Goal: Task Accomplishment & Management: Manage account settings

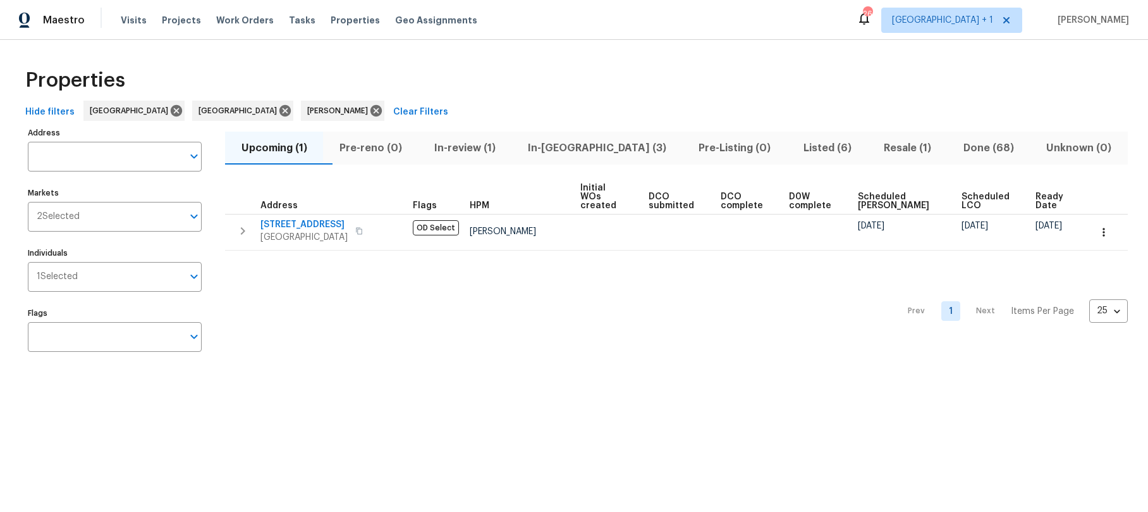
click at [286, 149] on span "Upcoming (1)" at bounding box center [274, 148] width 83 height 18
click at [487, 150] on span "In-review (1)" at bounding box center [465, 148] width 78 height 18
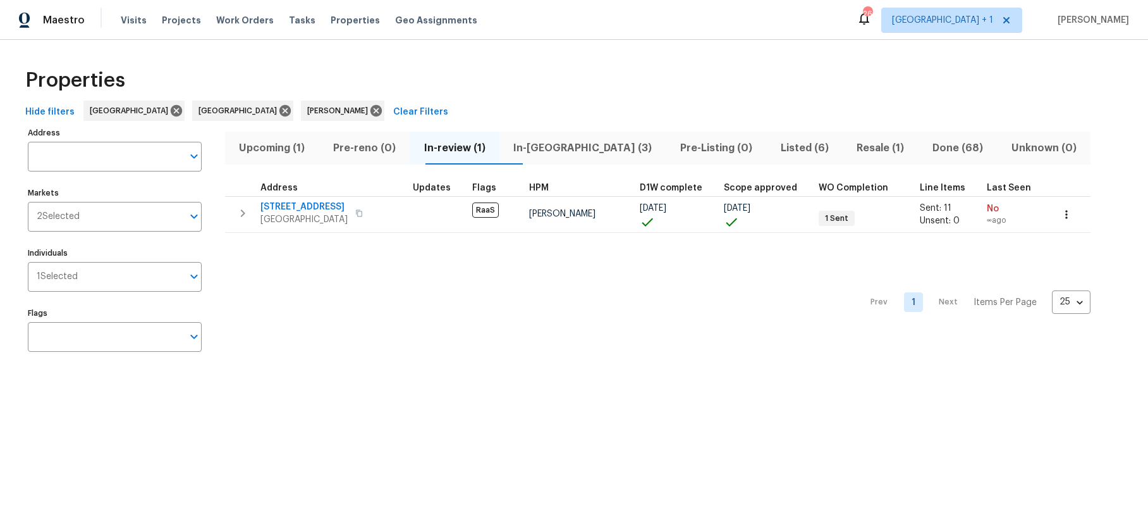
click at [563, 152] on span "In-reno (3)" at bounding box center [583, 148] width 152 height 18
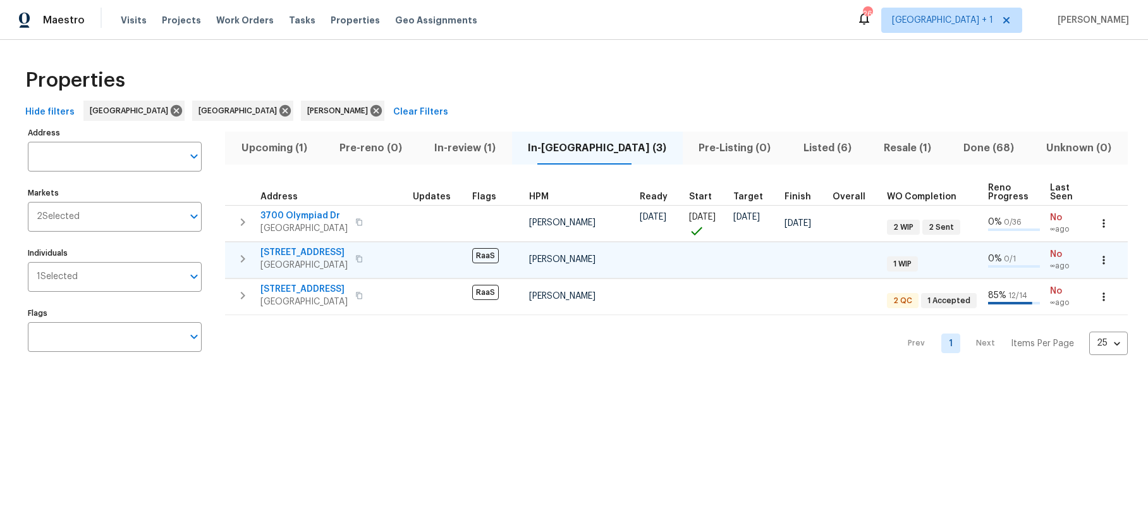
click at [325, 254] on span "120 E 47th St" at bounding box center [304, 252] width 87 height 13
click at [556, 53] on div "Properties Hide filters Los Angeles Riverside Ted Mirabella Clear Filters Addre…" at bounding box center [574, 212] width 1148 height 345
click at [510, 57] on div "Properties Hide filters Los Angeles Riverside Ted Mirabella Clear Filters Addre…" at bounding box center [574, 212] width 1148 height 345
click at [644, 81] on div "Properties" at bounding box center [574, 80] width 1108 height 40
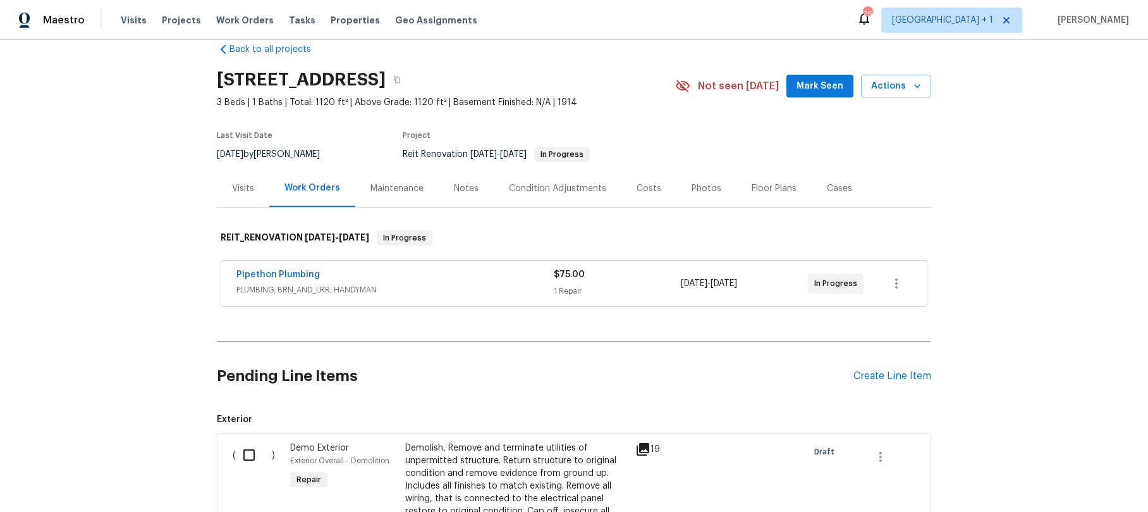
scroll to position [22, 0]
click at [410, 276] on div "Pipethon Plumbing" at bounding box center [395, 276] width 317 height 15
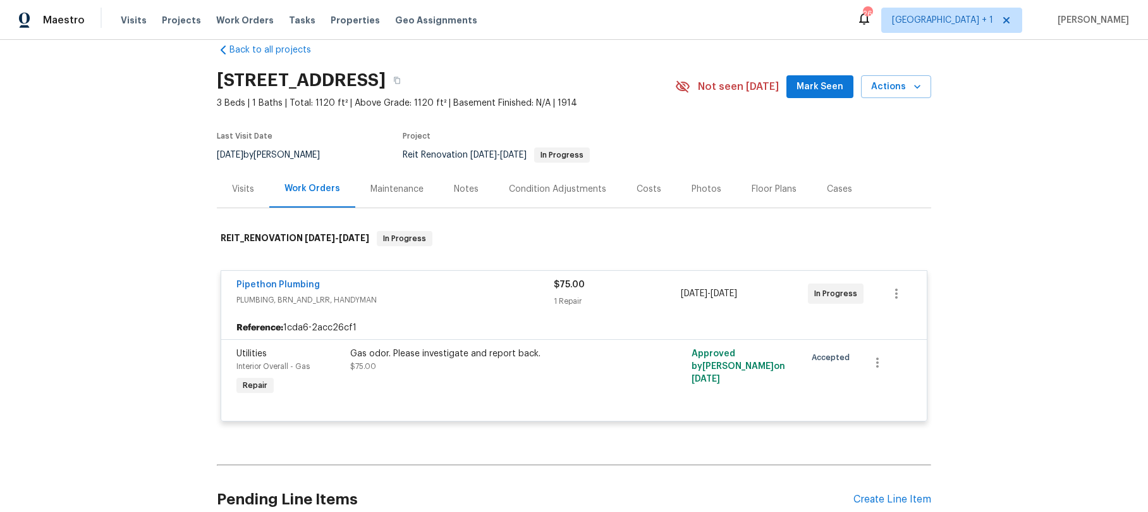
click at [448, 351] on div "Gas odor. Please investigate and report back." at bounding box center [488, 353] width 277 height 13
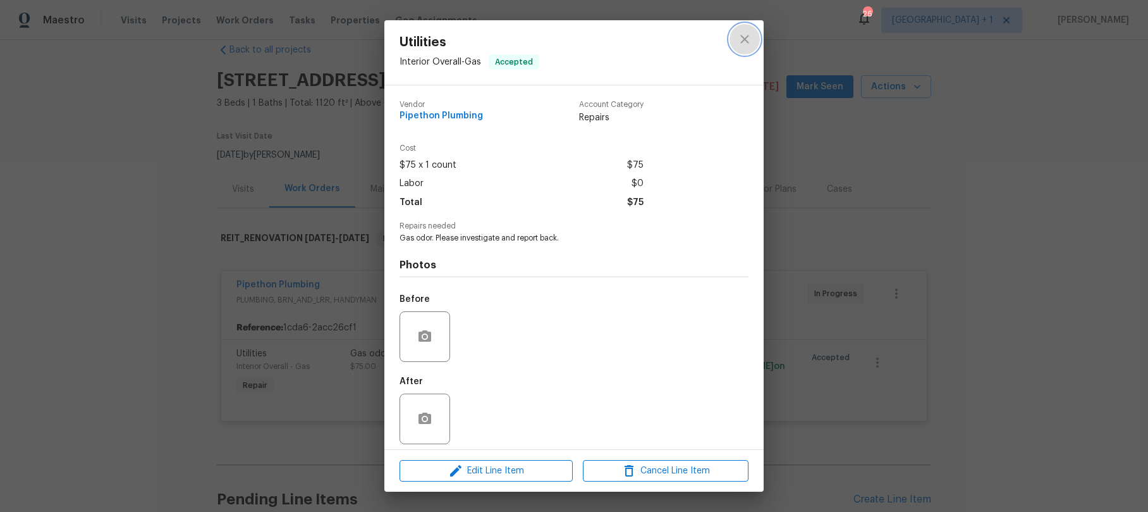
click at [739, 40] on icon "close" at bounding box center [744, 39] width 15 height 15
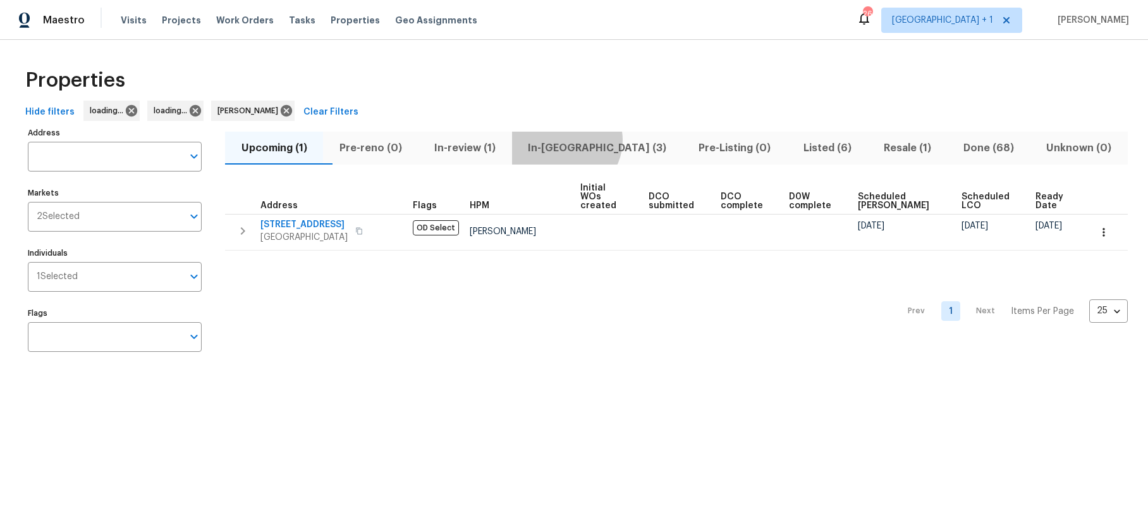
click at [590, 140] on span "In-reno (3)" at bounding box center [598, 148] width 156 height 18
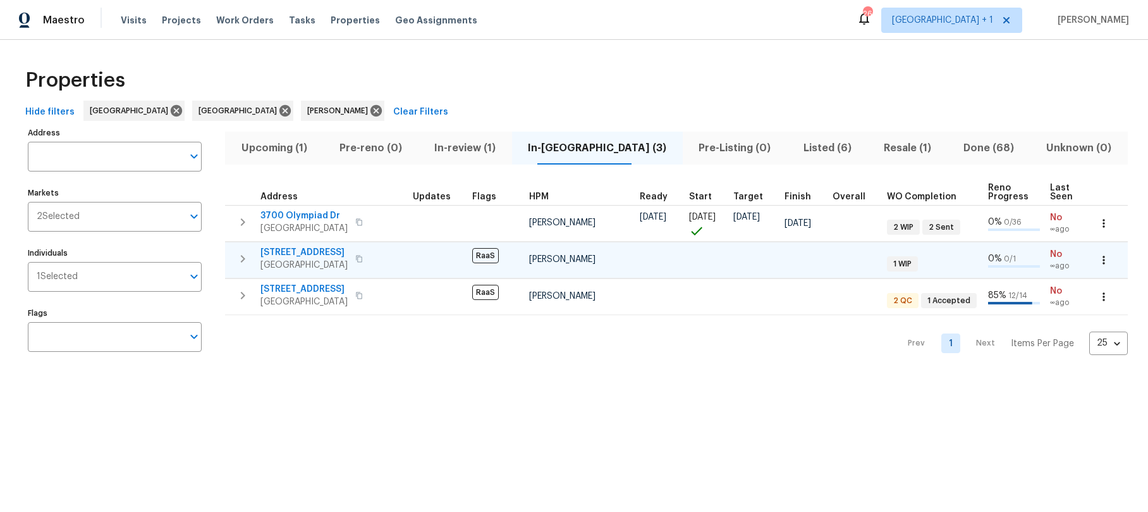
click at [300, 254] on span "120 E 47th St" at bounding box center [304, 252] width 87 height 13
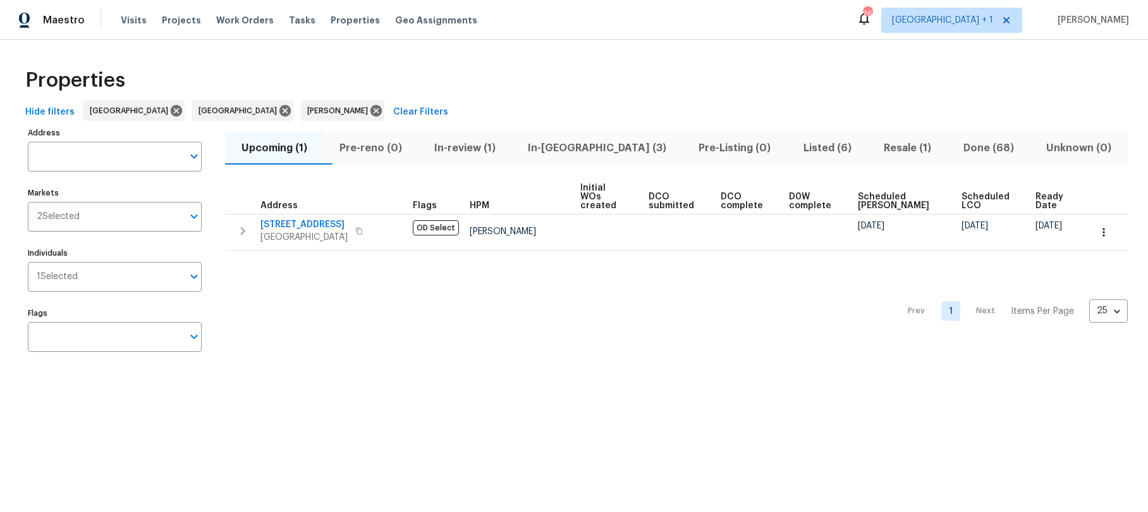
click at [582, 150] on span "In-reno (3)" at bounding box center [598, 148] width 156 height 18
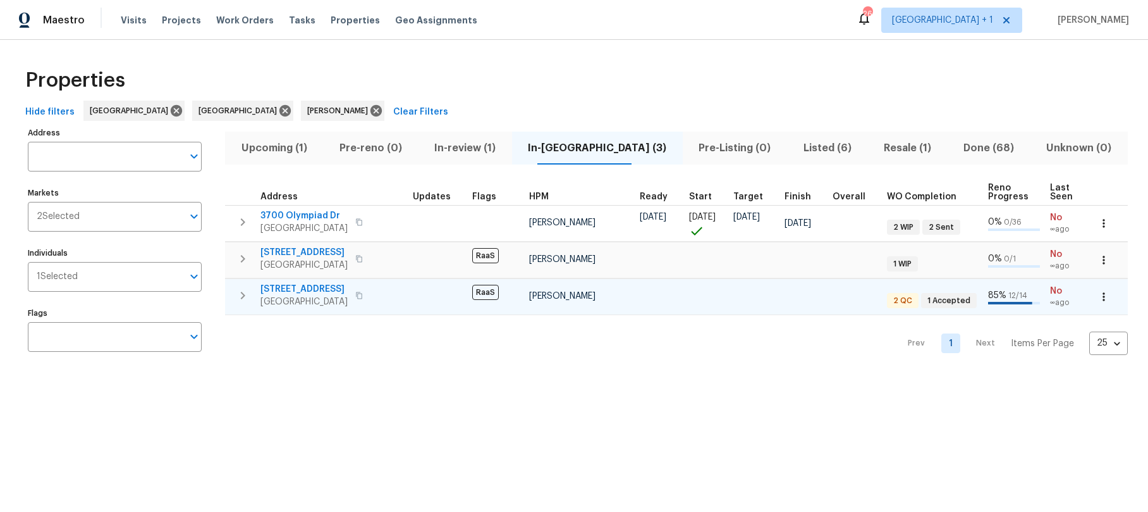
click at [331, 295] on span "Los Angeles, CA 90043" at bounding box center [304, 301] width 87 height 13
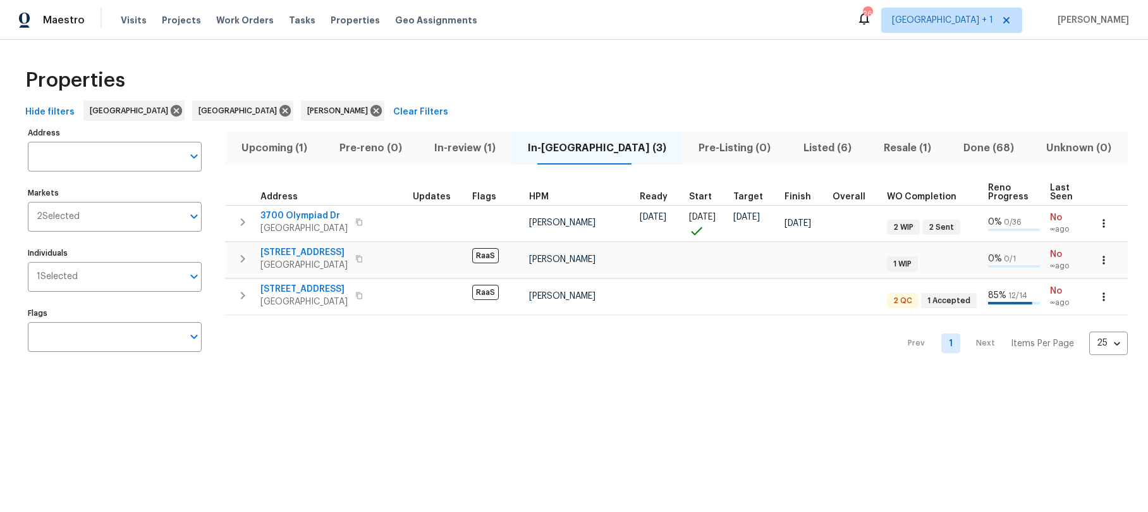
click at [498, 144] on span "In-review (1)" at bounding box center [465, 148] width 78 height 18
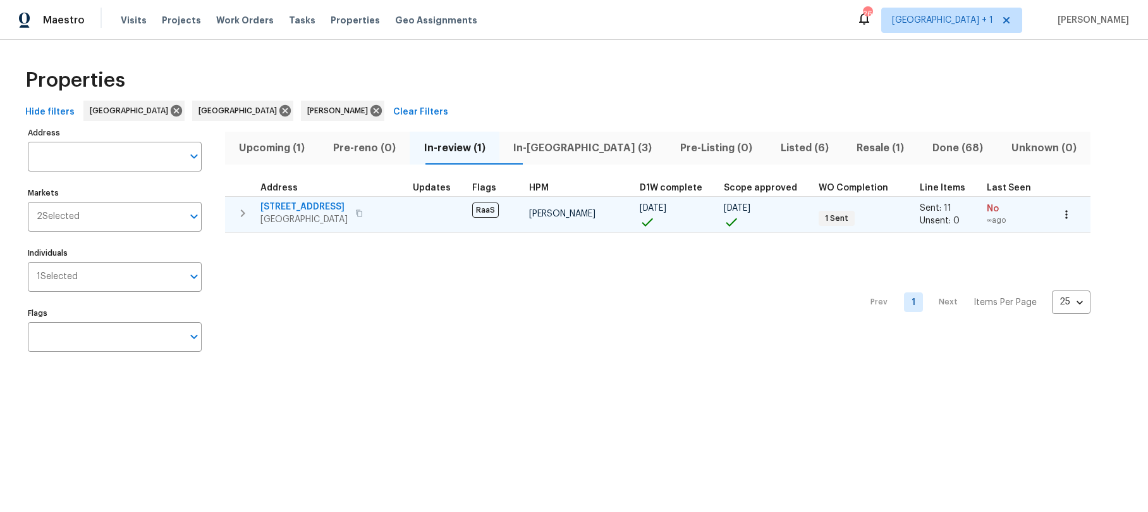
click at [320, 217] on span "[GEOGRAPHIC_DATA]" at bounding box center [304, 219] width 87 height 13
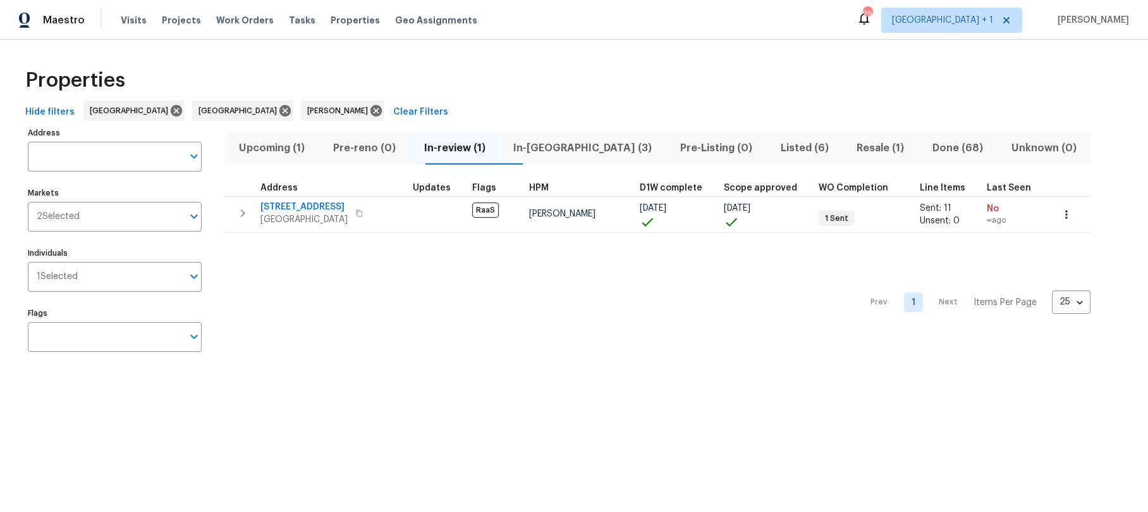
click at [457, 299] on div "Prev 1 Next Items Per Page 25 25 ​" at bounding box center [658, 299] width 866 height 132
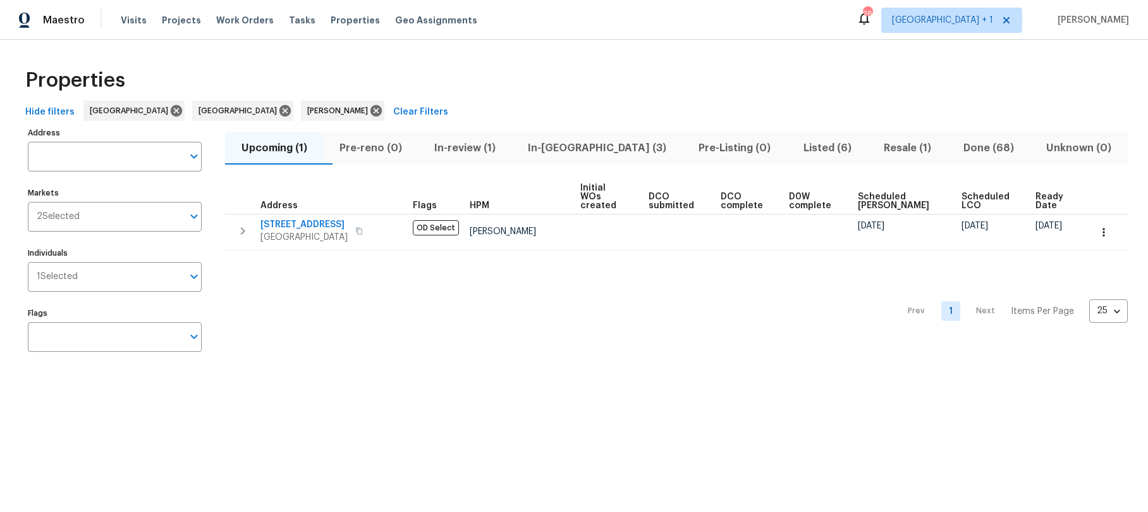
click at [286, 156] on button "Upcoming (1)" at bounding box center [274, 148] width 98 height 33
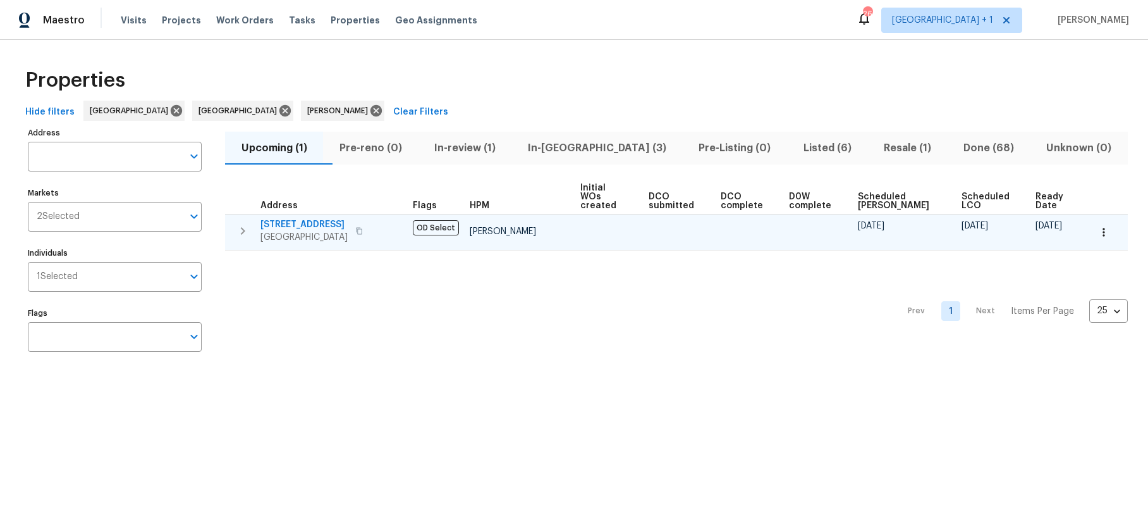
click at [312, 221] on span "[STREET_ADDRESS]" at bounding box center [304, 224] width 87 height 13
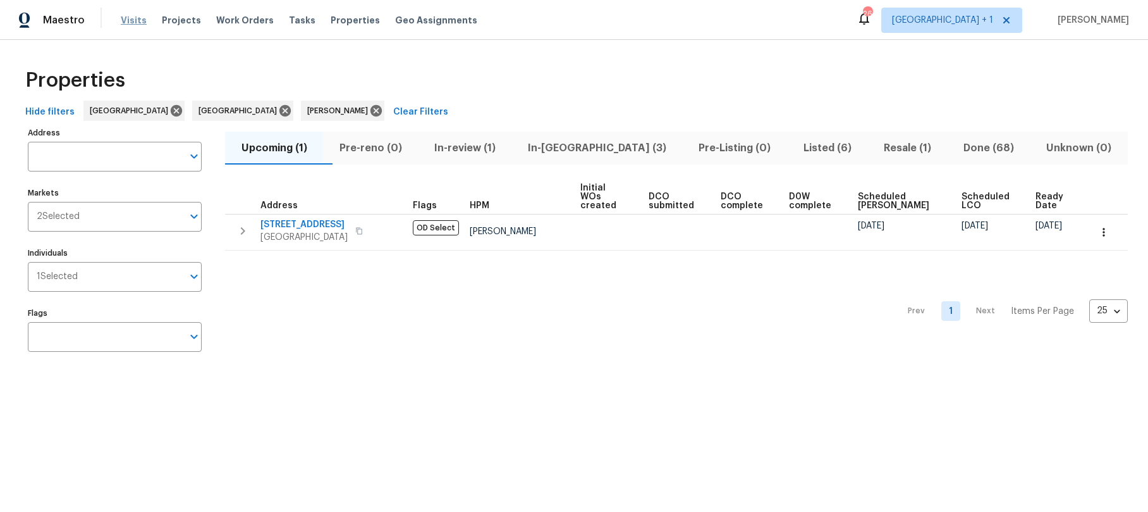
click at [140, 20] on span "Visits" at bounding box center [134, 20] width 26 height 13
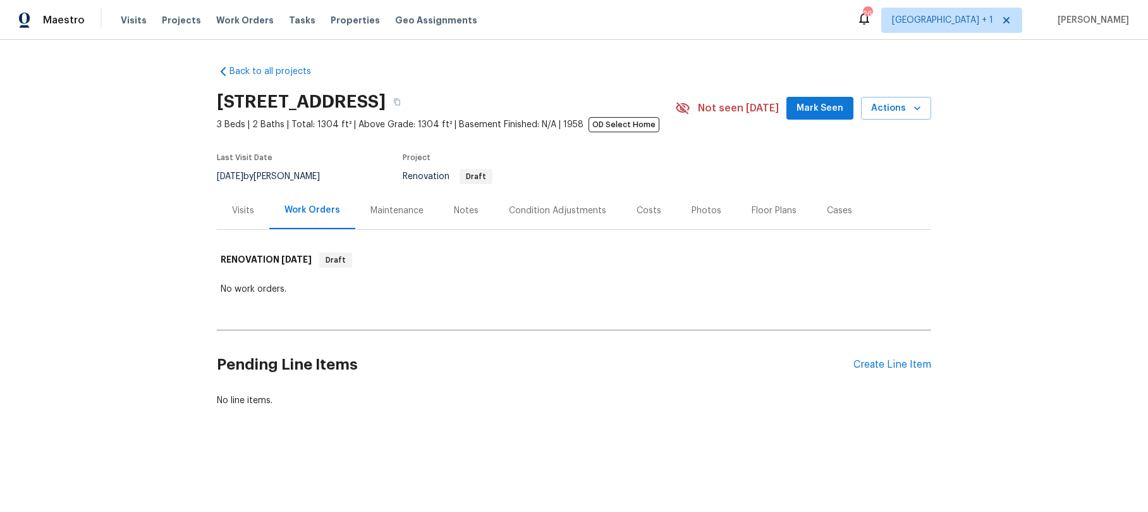
click at [375, 290] on div "No work orders." at bounding box center [574, 289] width 707 height 13
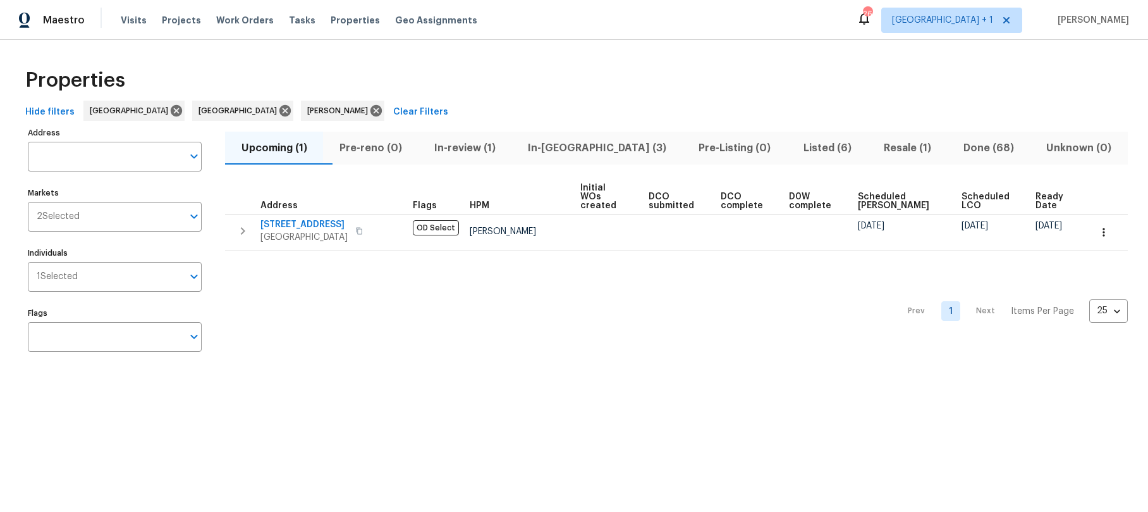
click at [584, 149] on span "In-[GEOGRAPHIC_DATA] (3)" at bounding box center [598, 148] width 156 height 18
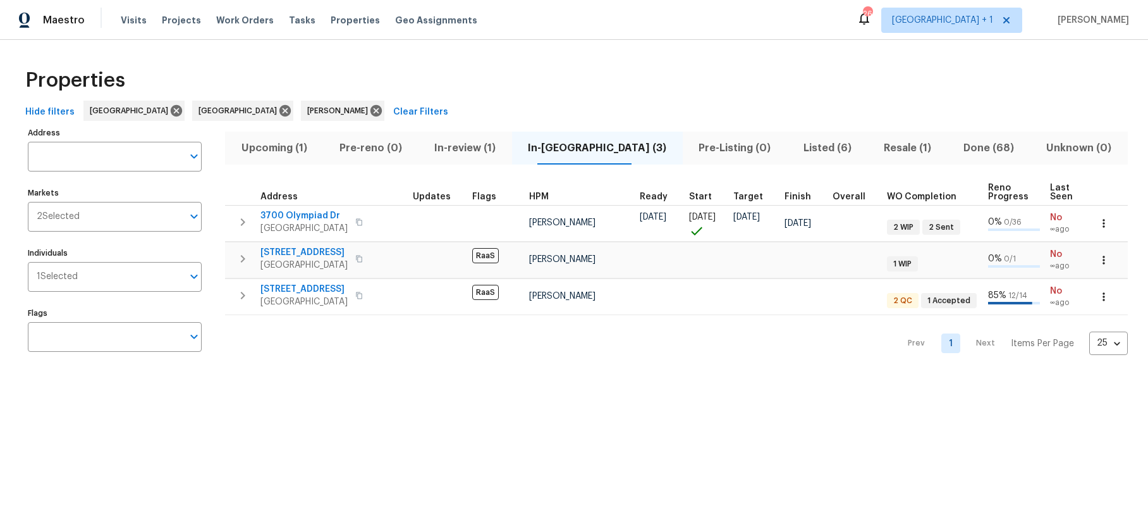
click at [490, 149] on span "In-review (1)" at bounding box center [465, 148] width 78 height 18
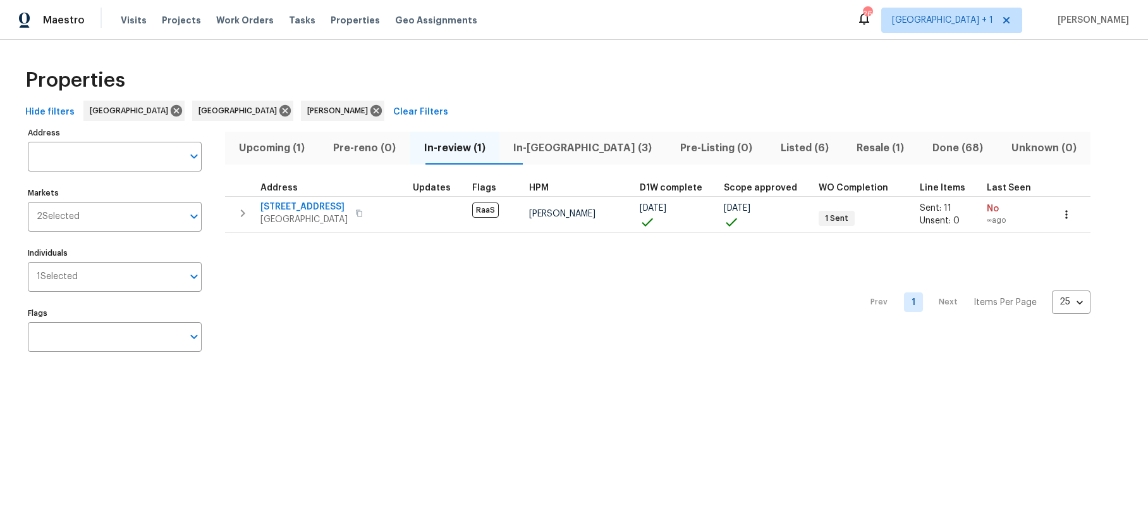
click at [436, 293] on div "Prev 1 Next Items Per Page 25 25 ​" at bounding box center [658, 299] width 866 height 132
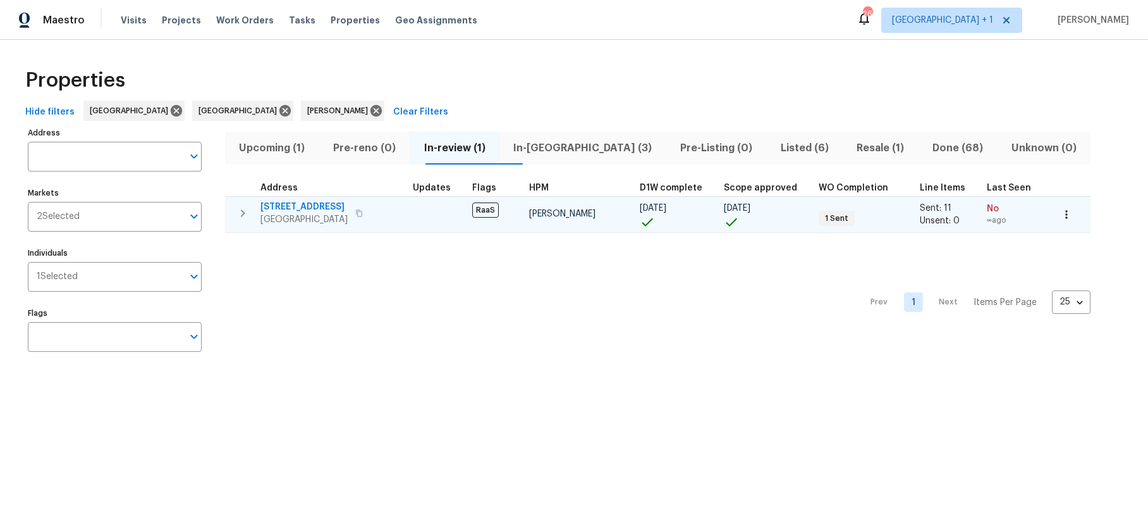
click at [304, 207] on span "2256 W 28th St" at bounding box center [304, 206] width 87 height 13
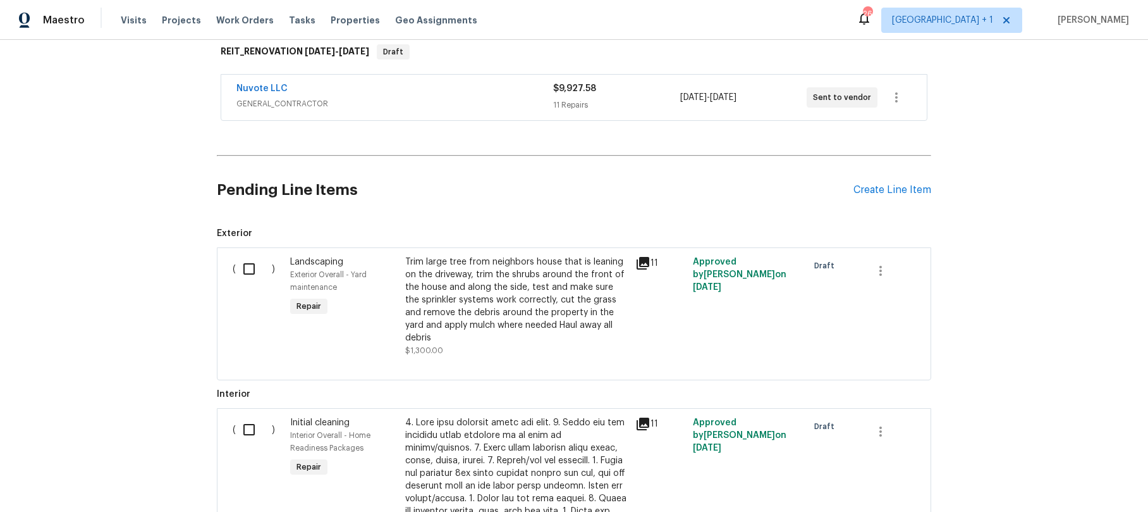
scroll to position [222, 0]
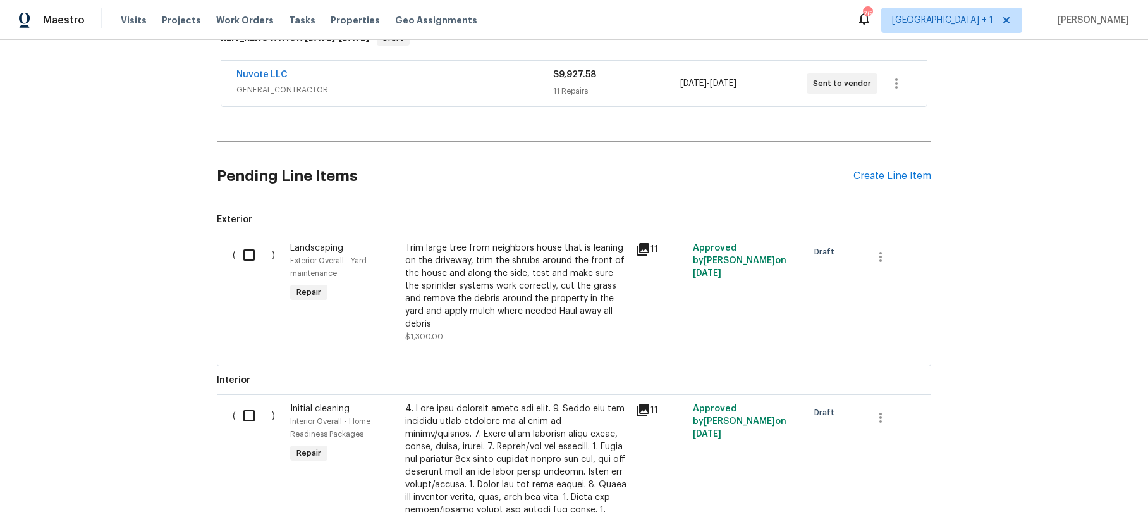
click at [641, 249] on icon at bounding box center [643, 249] width 15 height 15
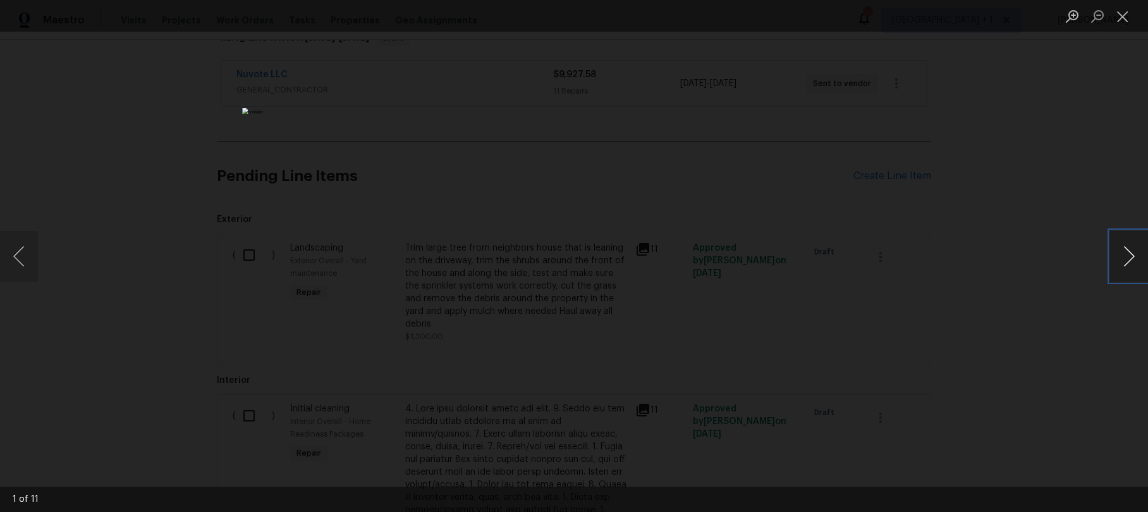
click at [1129, 247] on button "Next image" at bounding box center [1129, 256] width 38 height 51
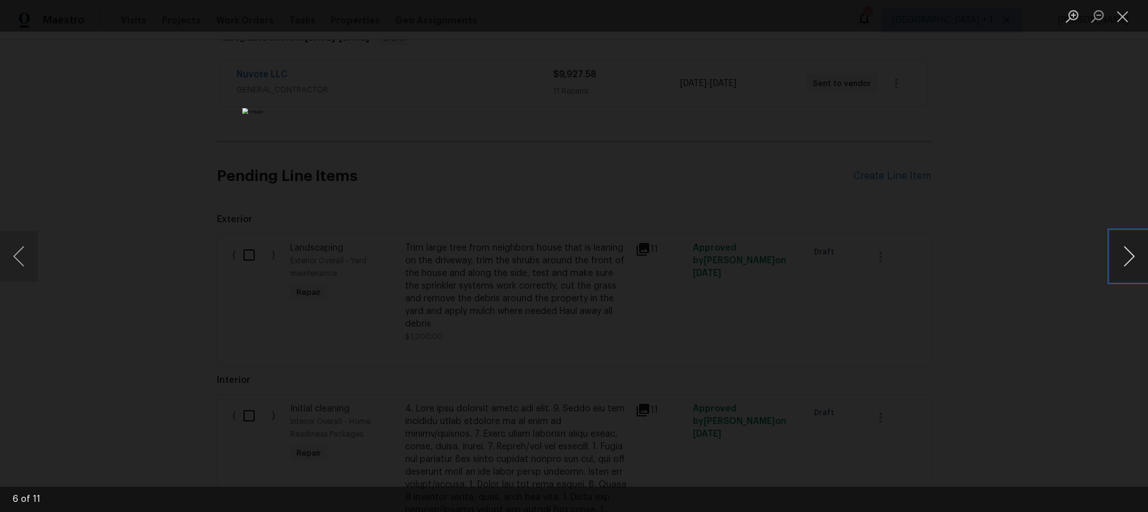
click at [1129, 247] on button "Next image" at bounding box center [1129, 256] width 38 height 51
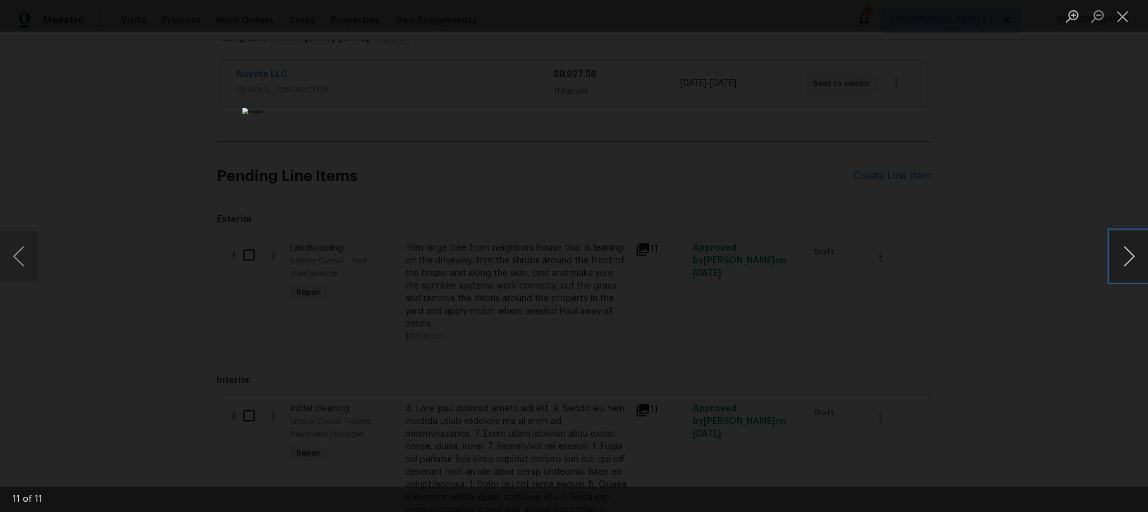
click at [1121, 258] on button "Next image" at bounding box center [1129, 256] width 38 height 51
click at [1122, 18] on button "Close lightbox" at bounding box center [1122, 16] width 25 height 22
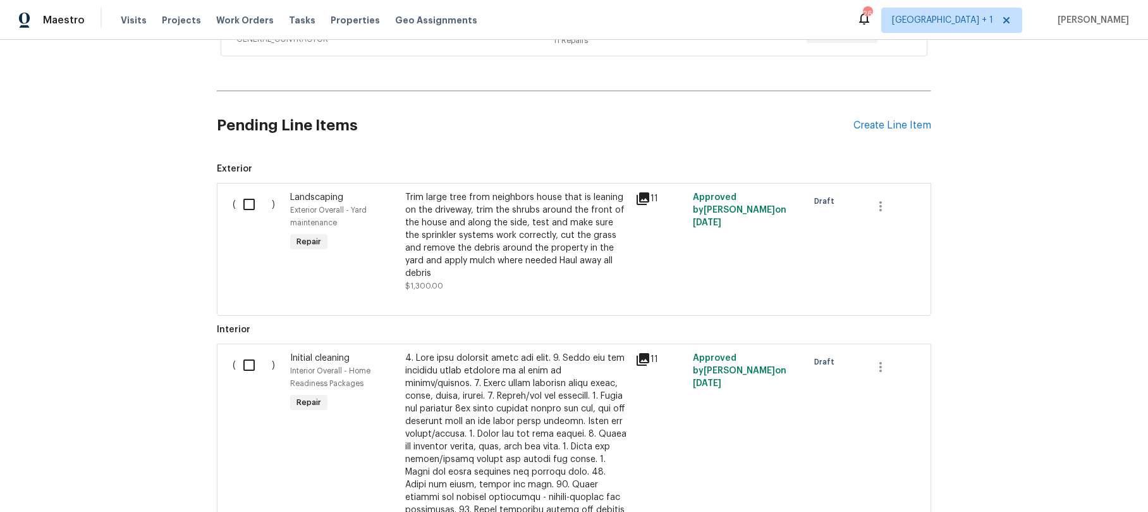
scroll to position [265, 0]
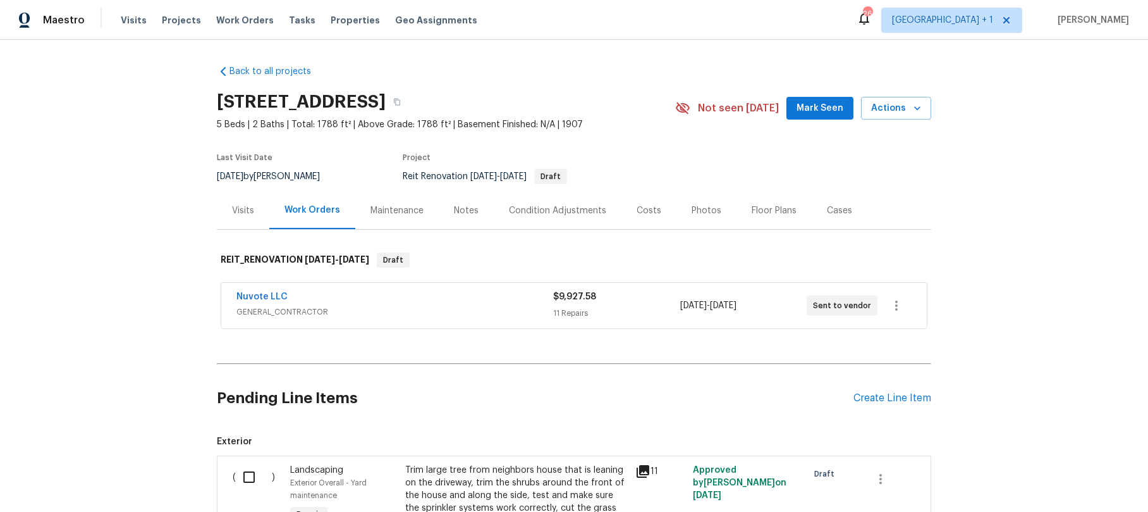
click at [454, 209] on div "Notes" at bounding box center [466, 210] width 25 height 13
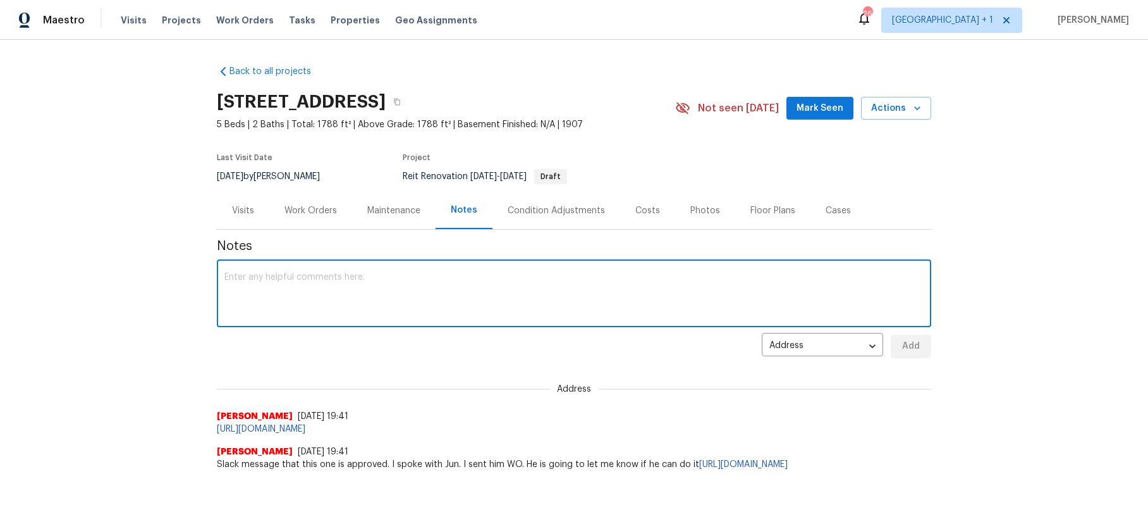
click at [233, 274] on textarea at bounding box center [573, 295] width 699 height 44
paste textarea "The GC went out [DATE] to see what he was going to need to do. He said there ar…"
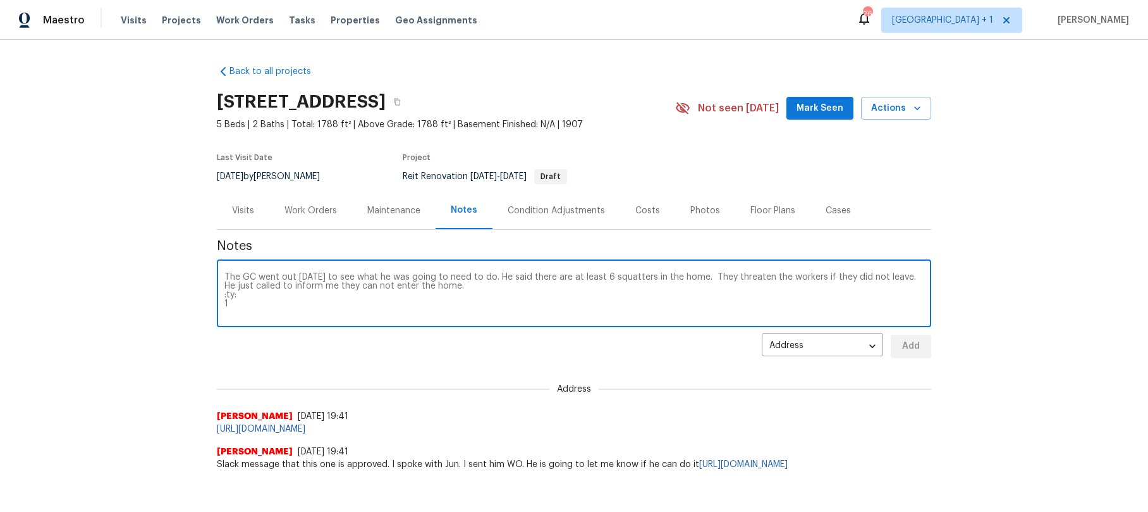
scroll to position [35, 0]
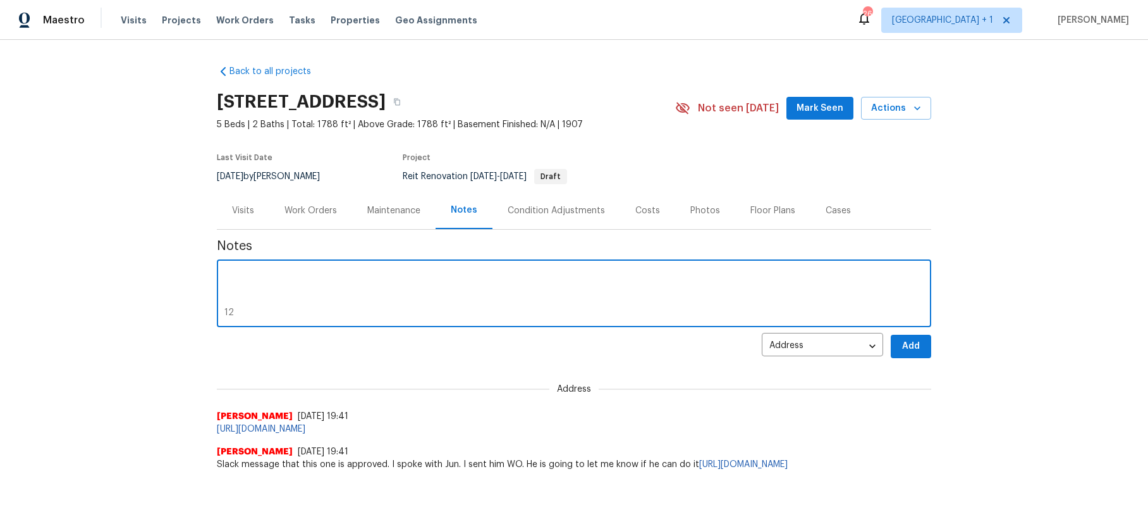
click at [280, 316] on textarea "The GC went out [DATE] to see what he was going to need to do. He said there ar…" at bounding box center [573, 295] width 699 height 44
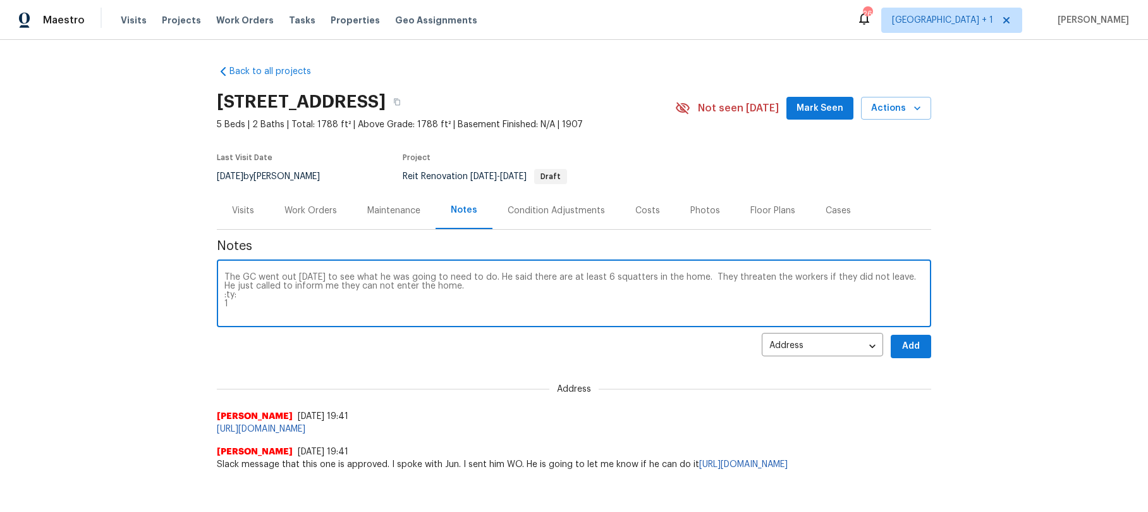
scroll to position [0, 0]
type textarea "The GC went out [DATE] to see what he was going to need to do. He said there ar…"
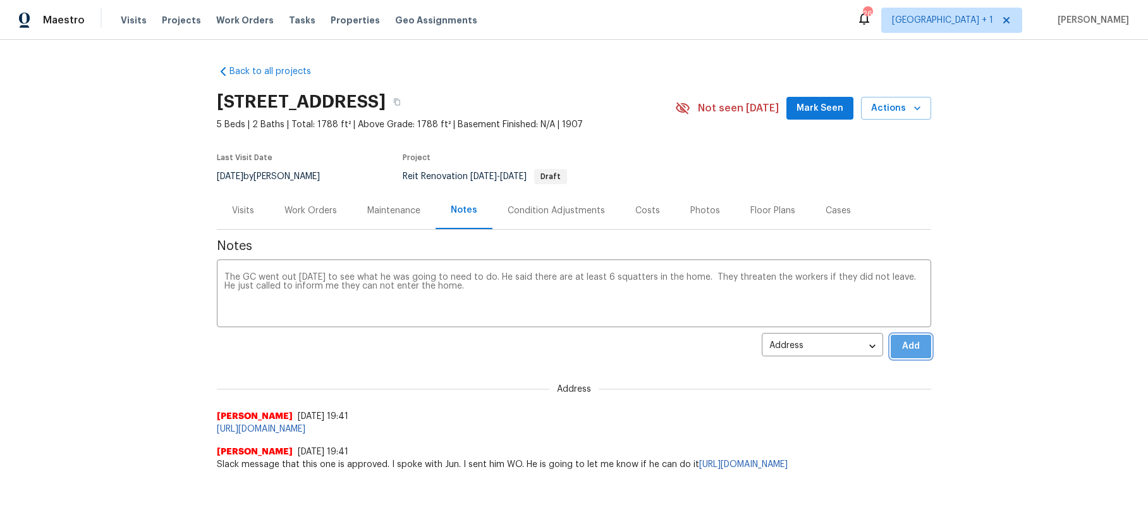
click at [914, 344] on span "Add" at bounding box center [911, 346] width 20 height 16
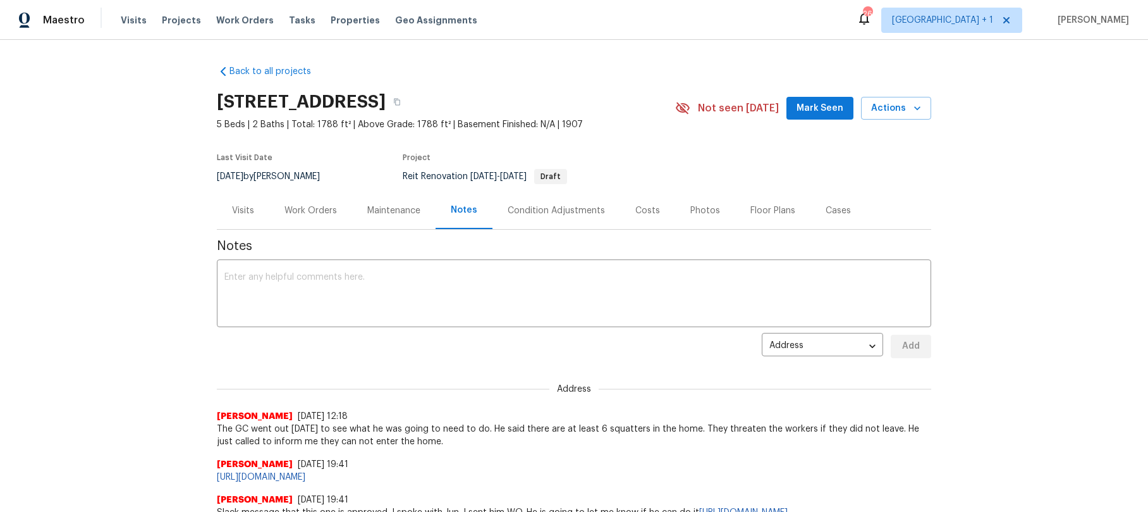
click at [124, 193] on div "Back to all projects [STREET_ADDRESS] 5 Beds | 2 Baths | Total: 1788 ft² | Abov…" at bounding box center [574, 276] width 1148 height 472
click at [1050, 219] on div "Back to all projects [STREET_ADDRESS] 5 Beds | 2 Baths | Total: 1788 ft² | Abov…" at bounding box center [574, 276] width 1148 height 472
click at [1028, 210] on div "Back to all projects [STREET_ADDRESS] 5 Beds | 2 Baths | Total: 1788 ft² | Abov…" at bounding box center [574, 276] width 1148 height 472
click at [75, 284] on div "Back to all projects [STREET_ADDRESS] 5 Beds | 2 Baths | Total: 1788 ft² | Abov…" at bounding box center [574, 276] width 1148 height 472
click at [401, 102] on icon "button" at bounding box center [397, 102] width 8 height 8
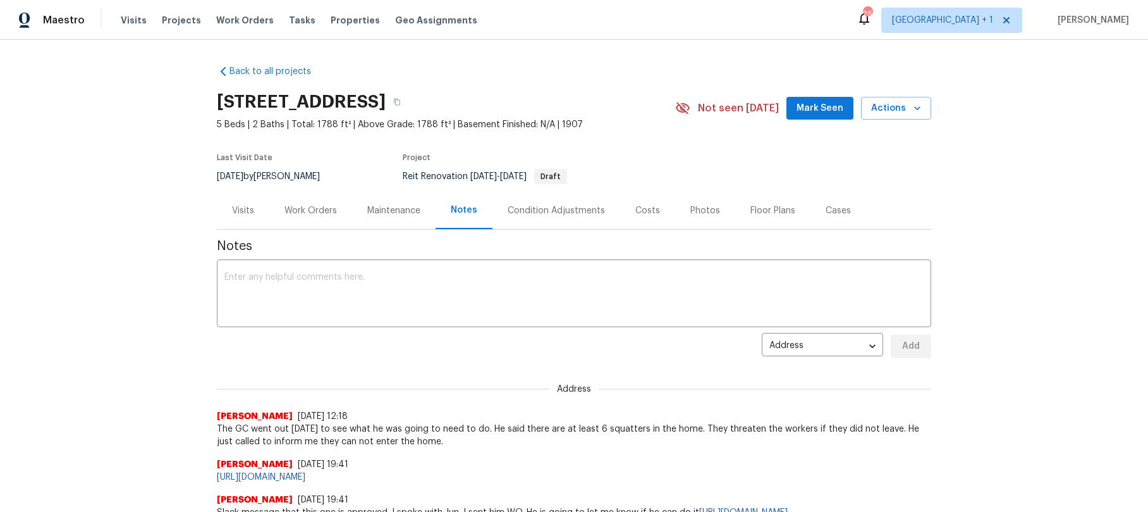
click at [321, 212] on div "Work Orders" at bounding box center [311, 210] width 52 height 13
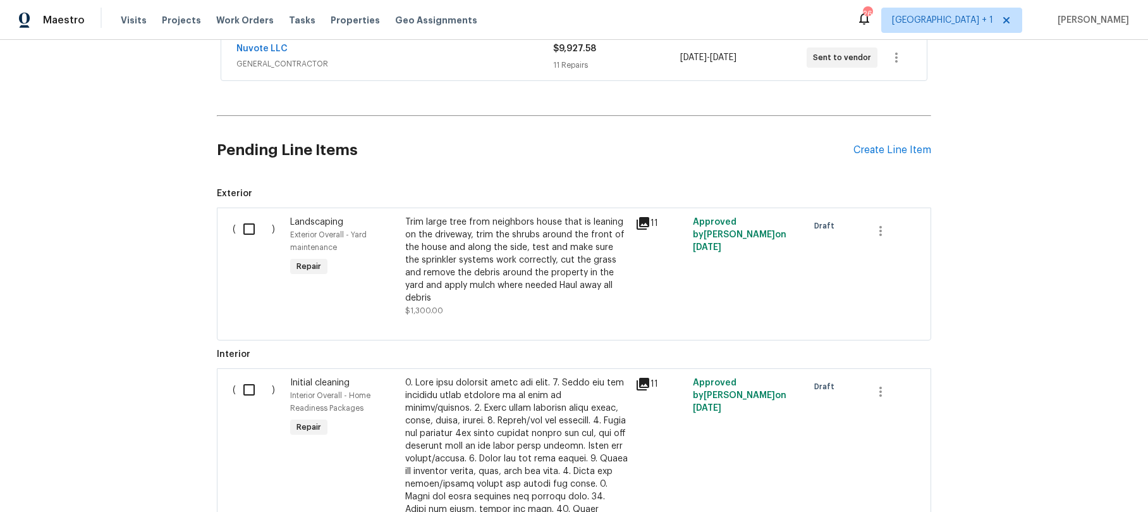
scroll to position [247, 0]
click at [637, 225] on icon at bounding box center [643, 224] width 13 height 13
